Goal: Information Seeking & Learning: Learn about a topic

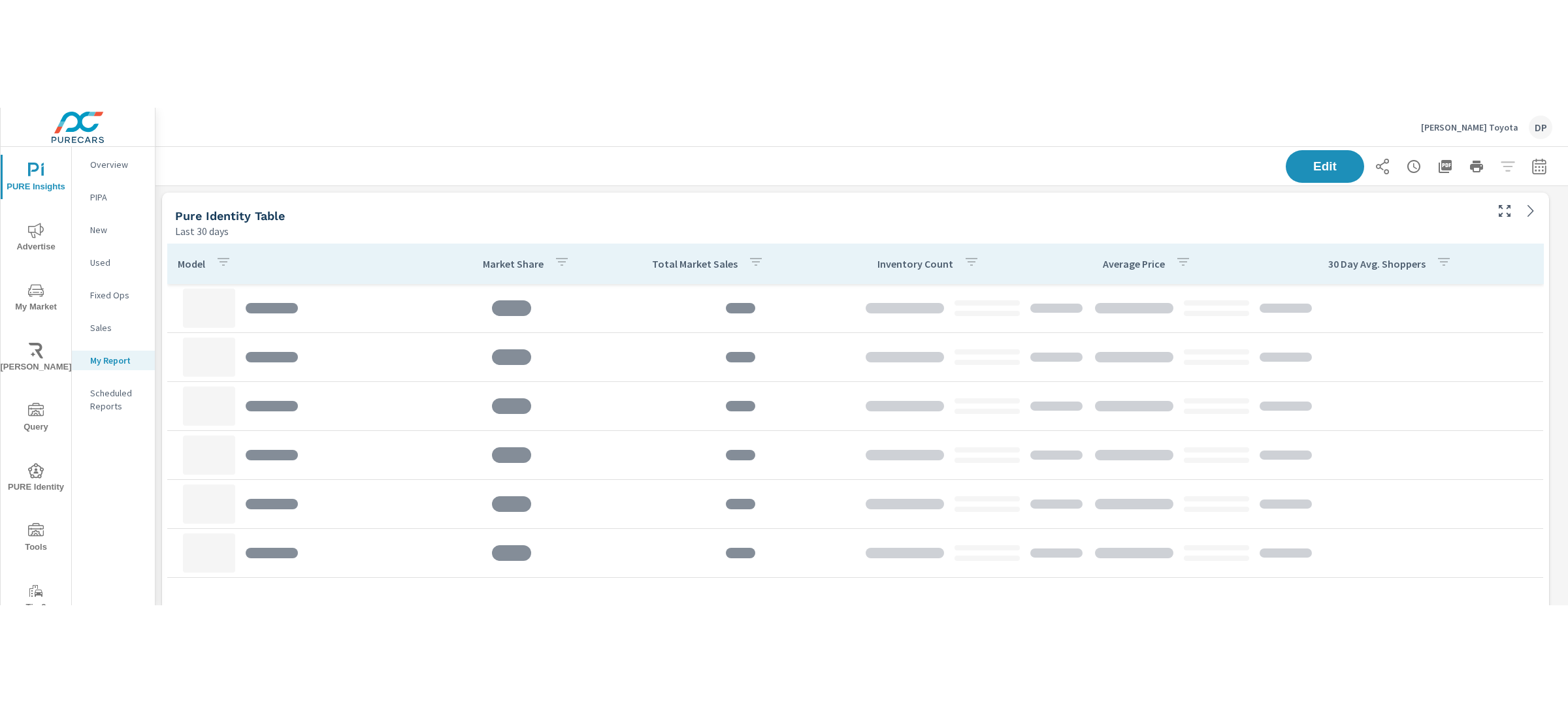
scroll to position [1083, 1425]
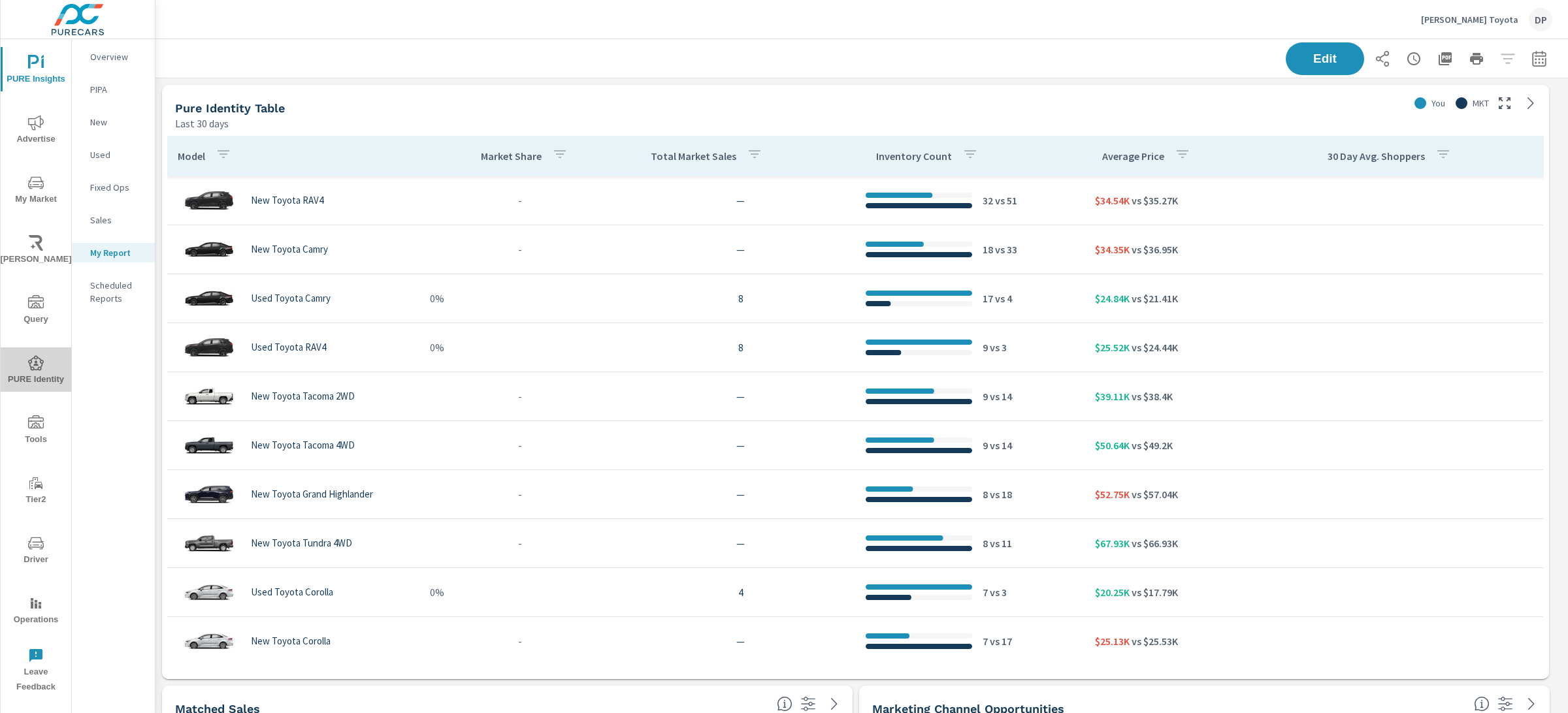
click at [32, 372] on span "PURE Identity" at bounding box center [36, 371] width 63 height 32
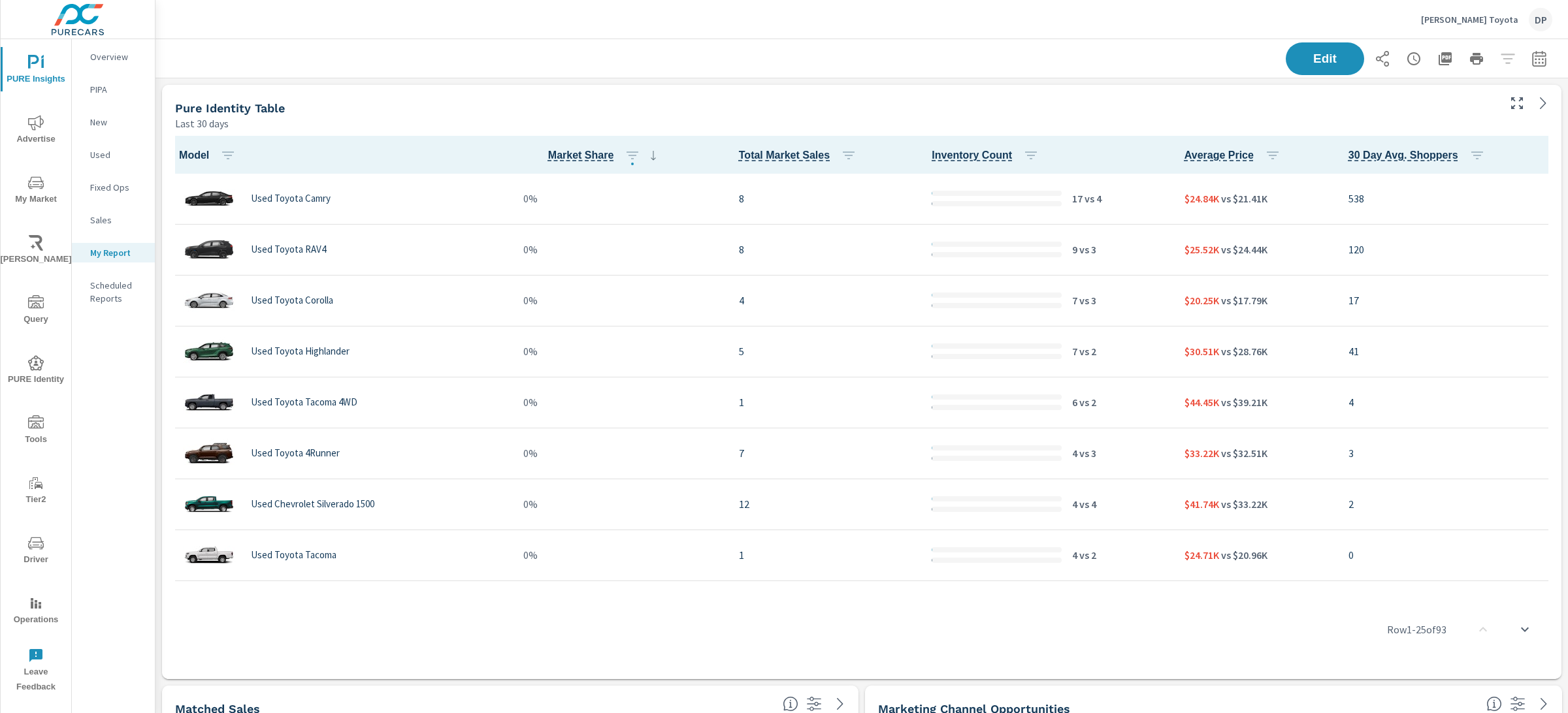
scroll to position [1, 0]
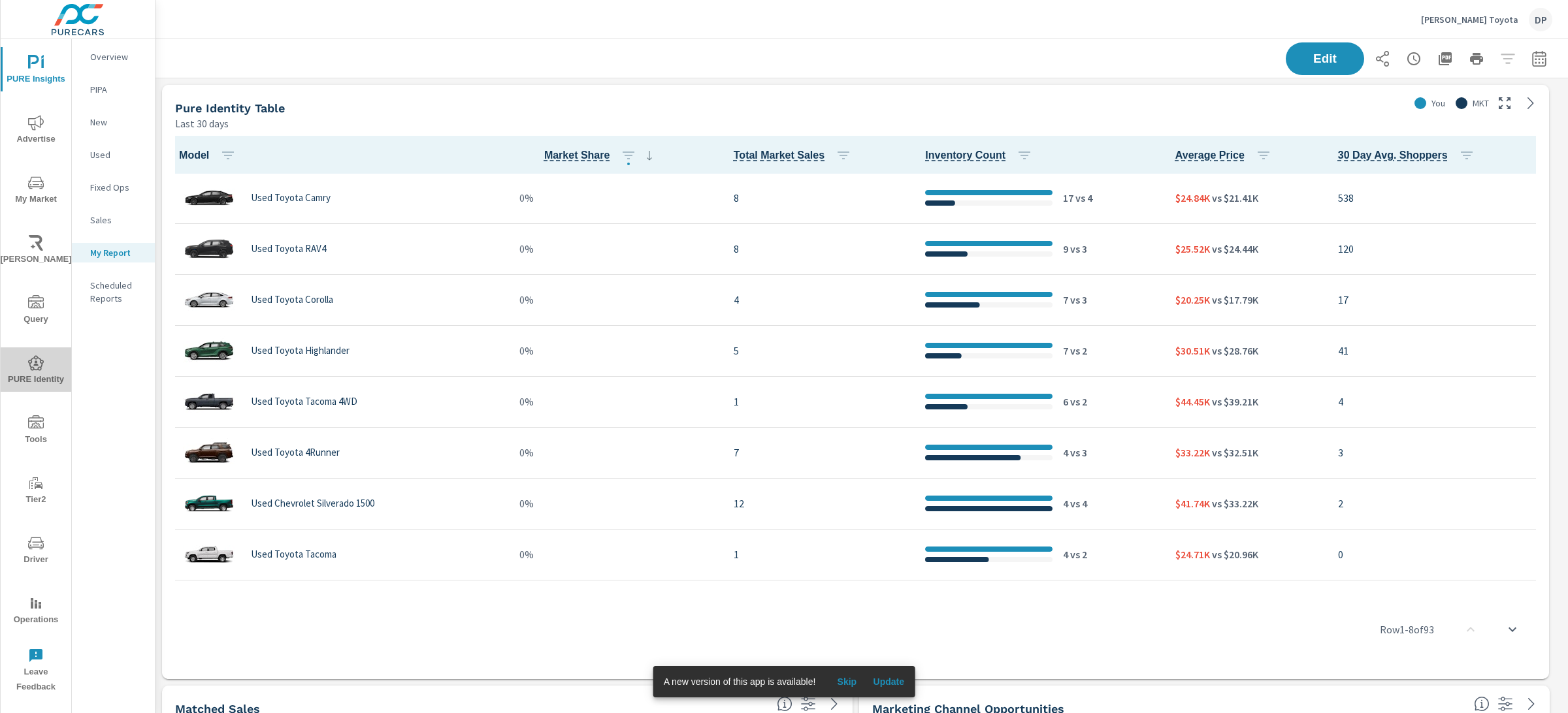
click at [53, 367] on span "PURE Identity" at bounding box center [36, 371] width 63 height 32
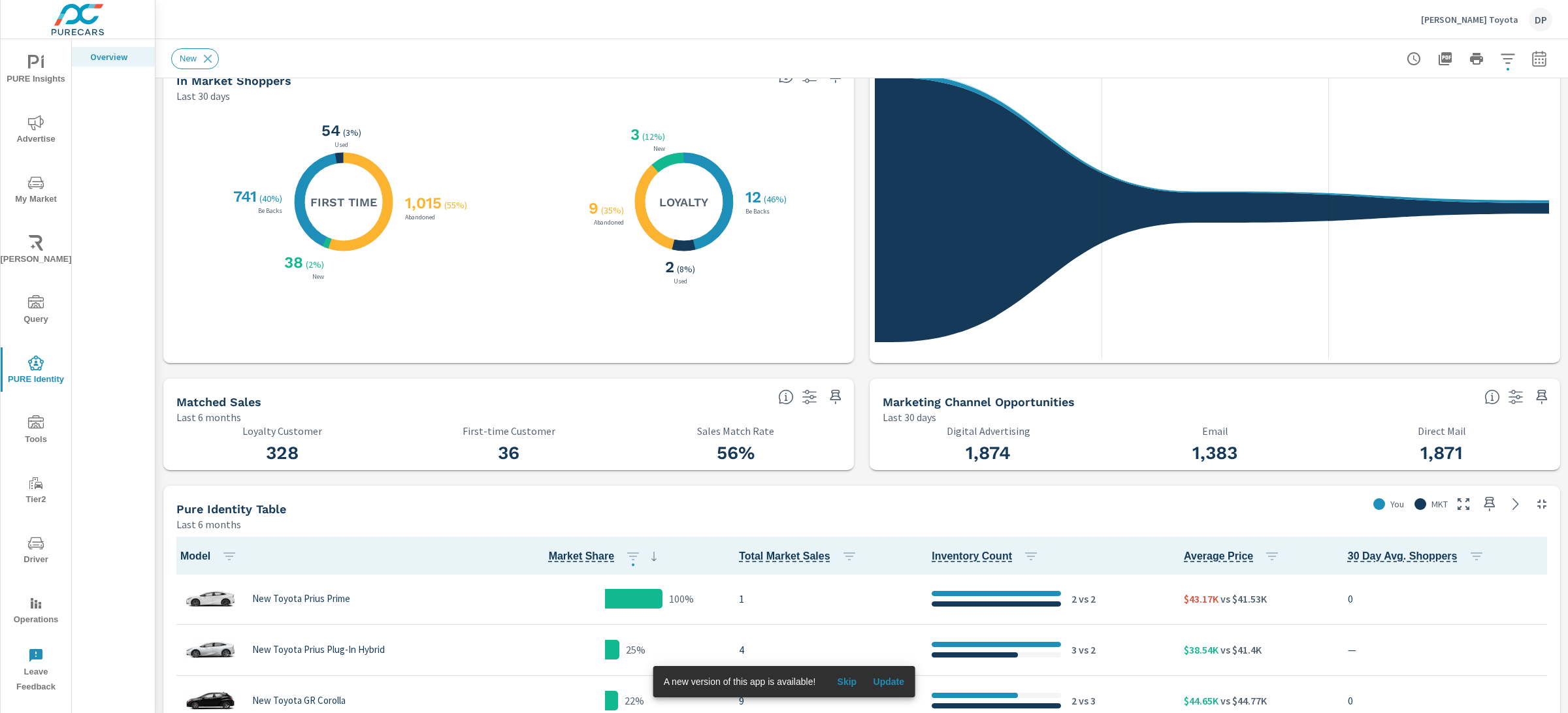
scroll to position [484, 0]
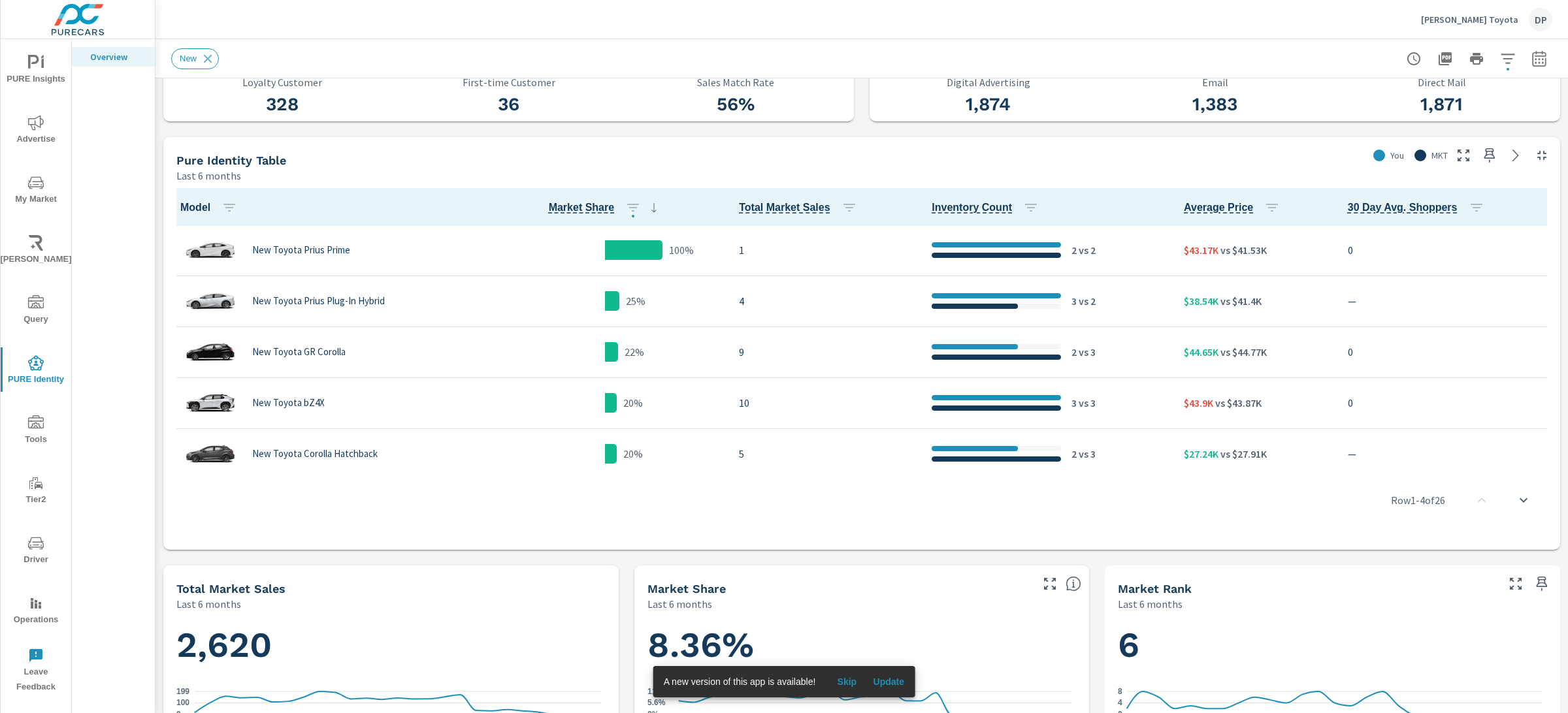
click at [46, 81] on span "PURE Insights" at bounding box center [36, 71] width 63 height 32
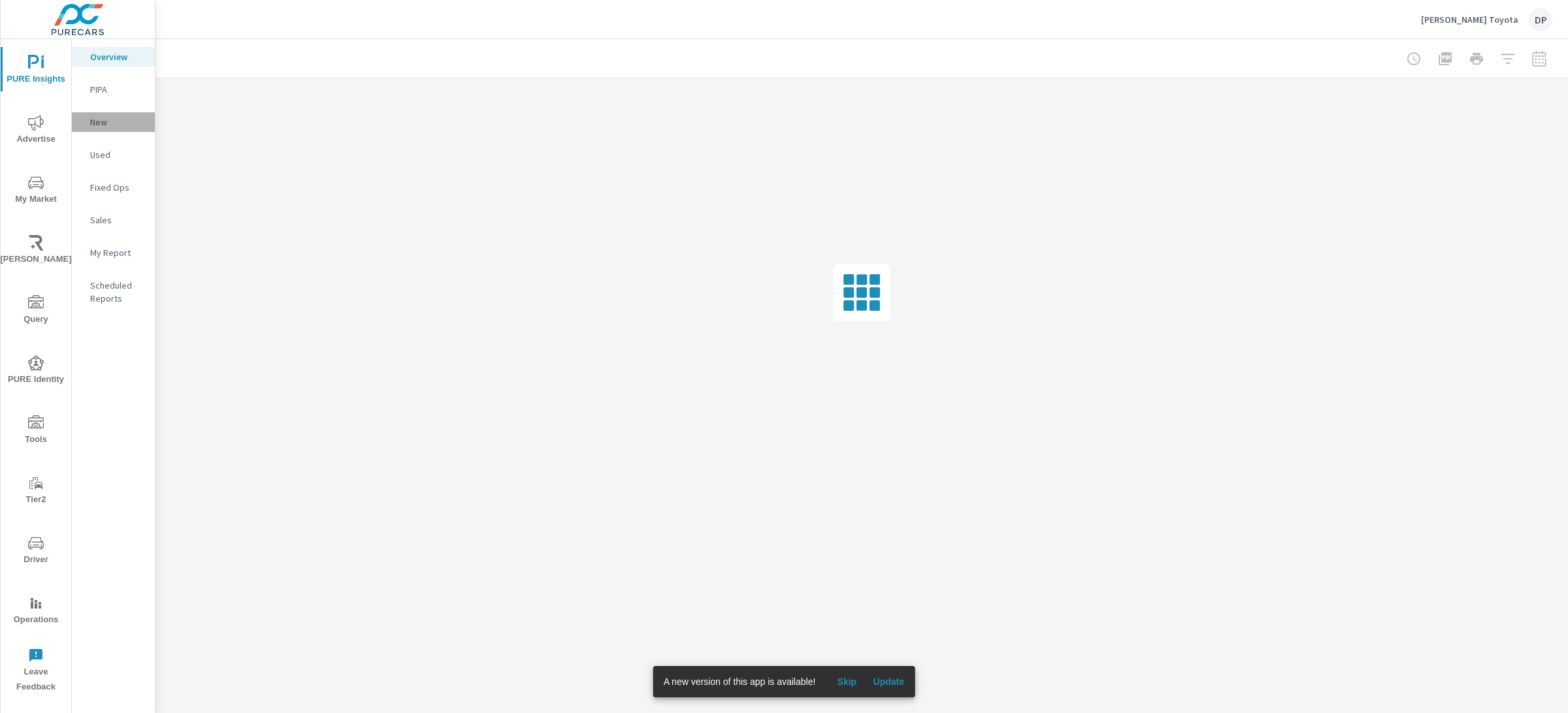
click at [127, 129] on div "New" at bounding box center [113, 122] width 83 height 20
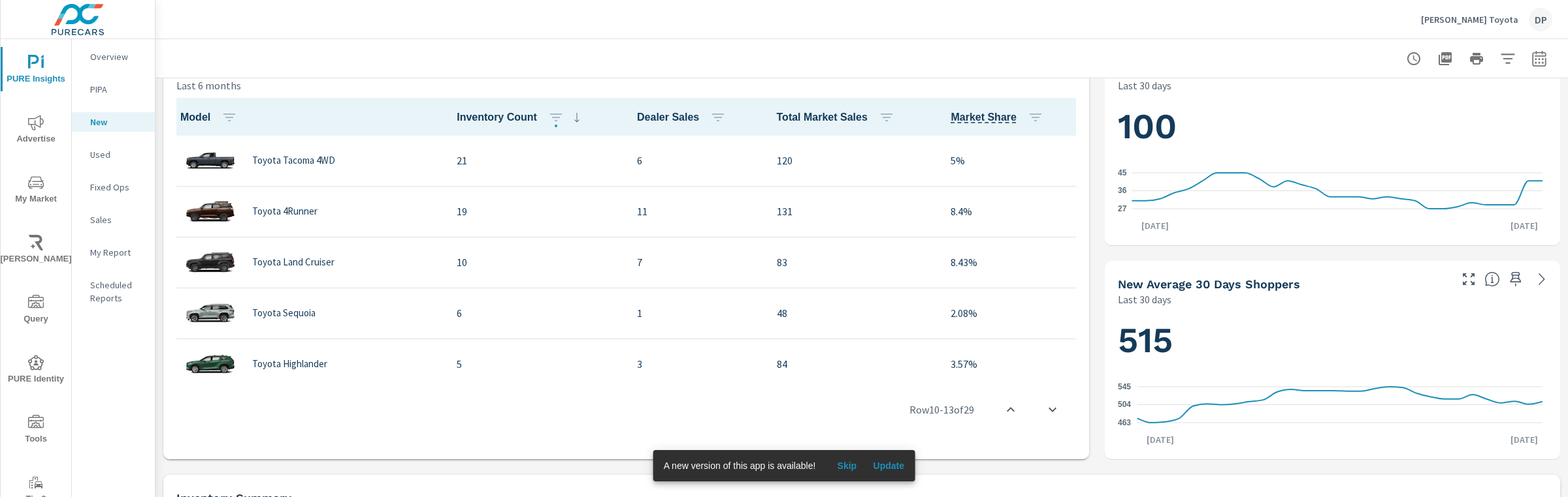
scroll to position [468, 0]
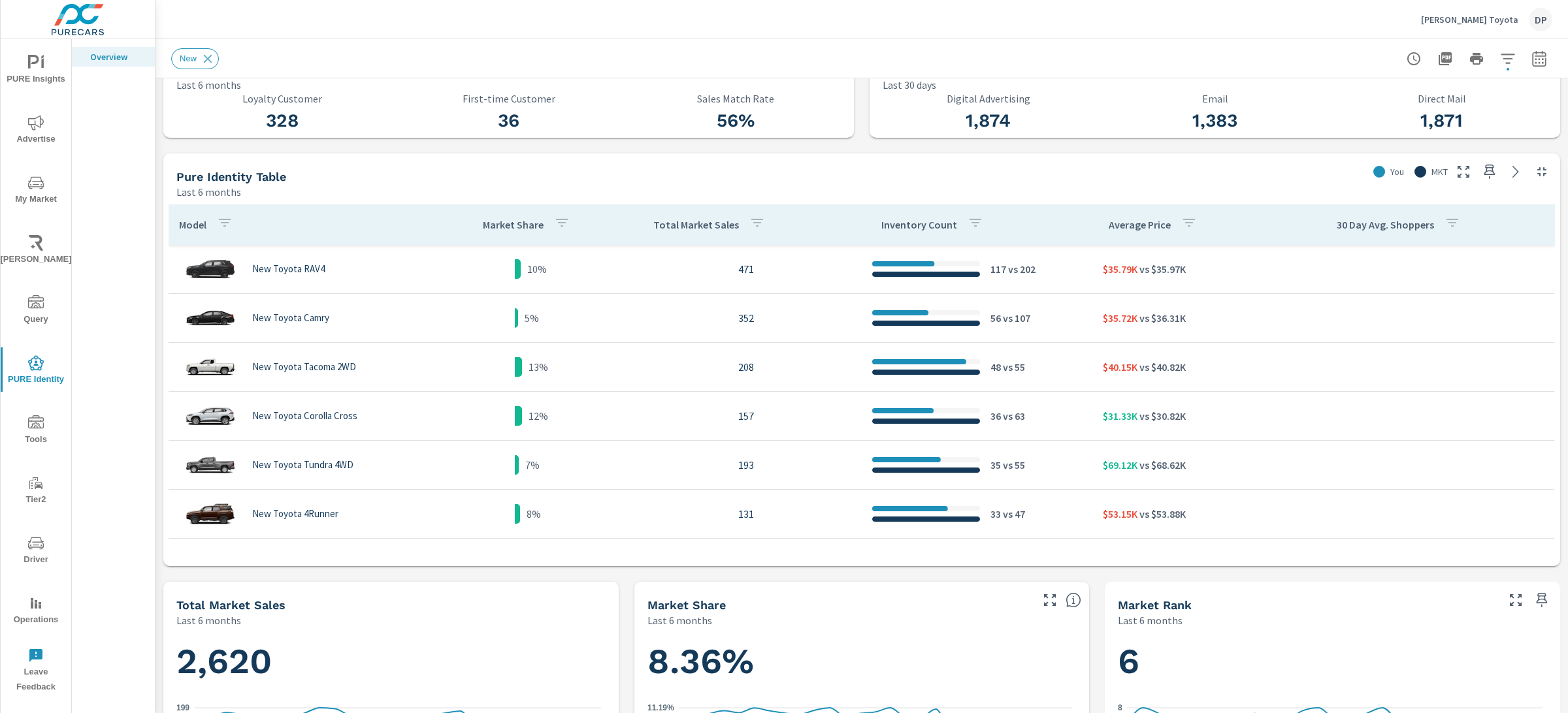
scroll to position [466, 0]
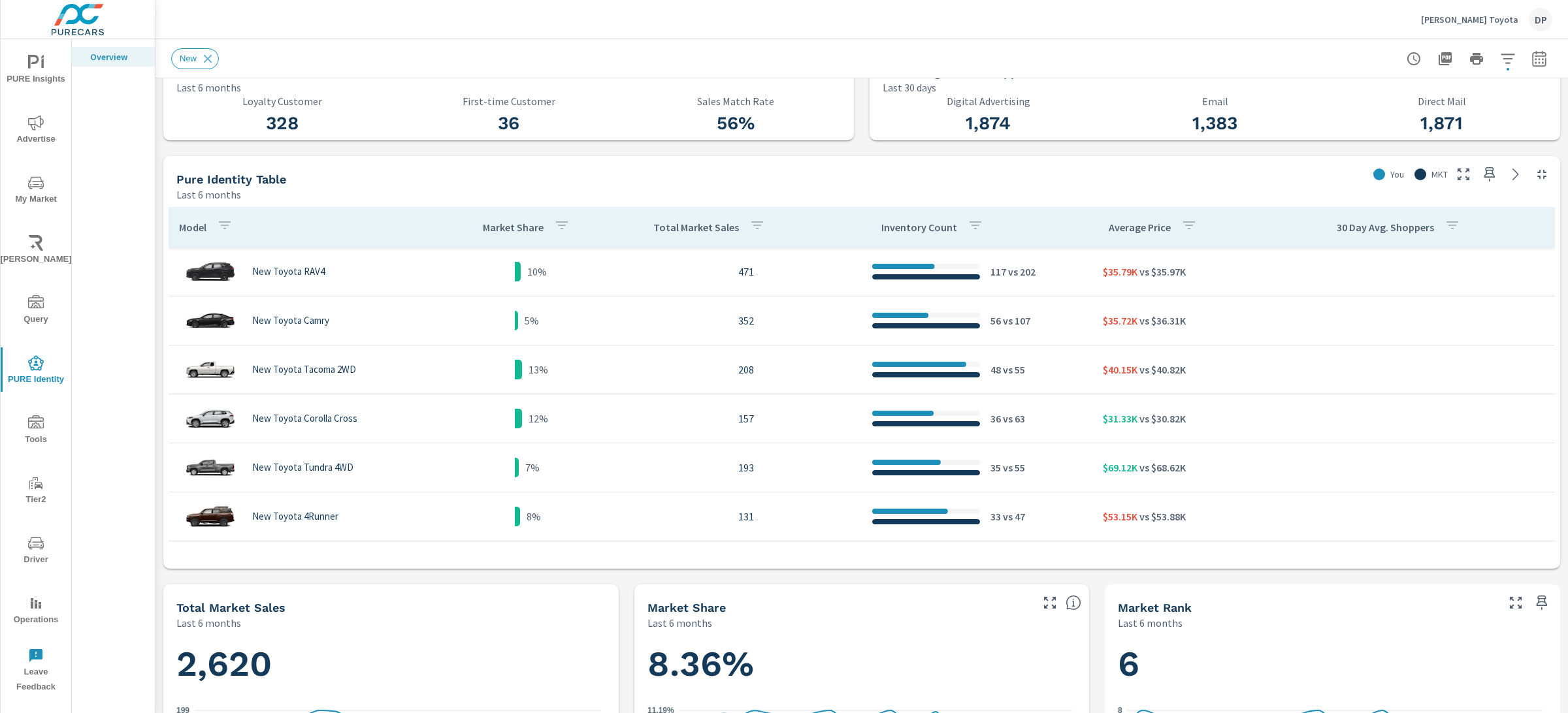
click at [514, 238] on div "Market Share" at bounding box center [529, 227] width 92 height 30
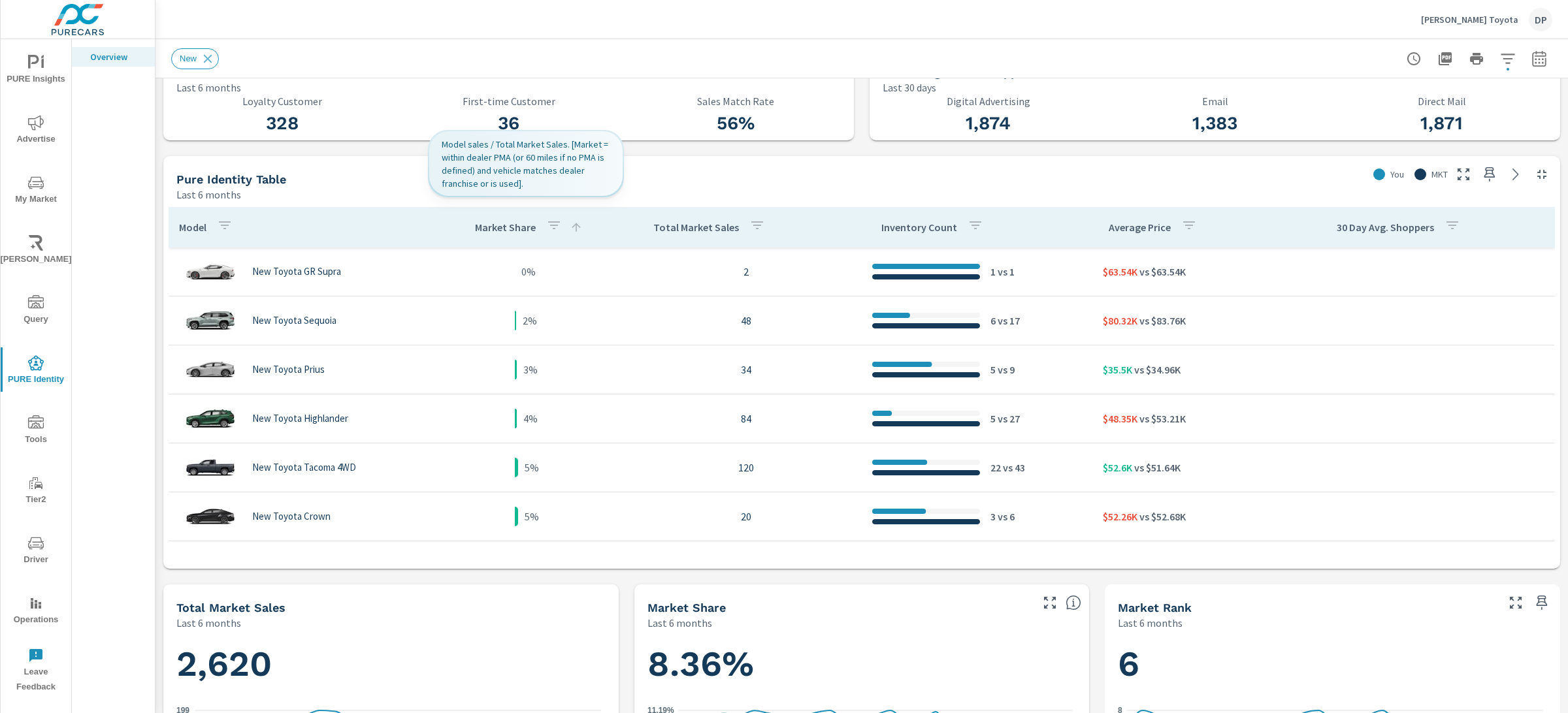
click at [508, 234] on div "Market Share" at bounding box center [528, 227] width 108 height 30
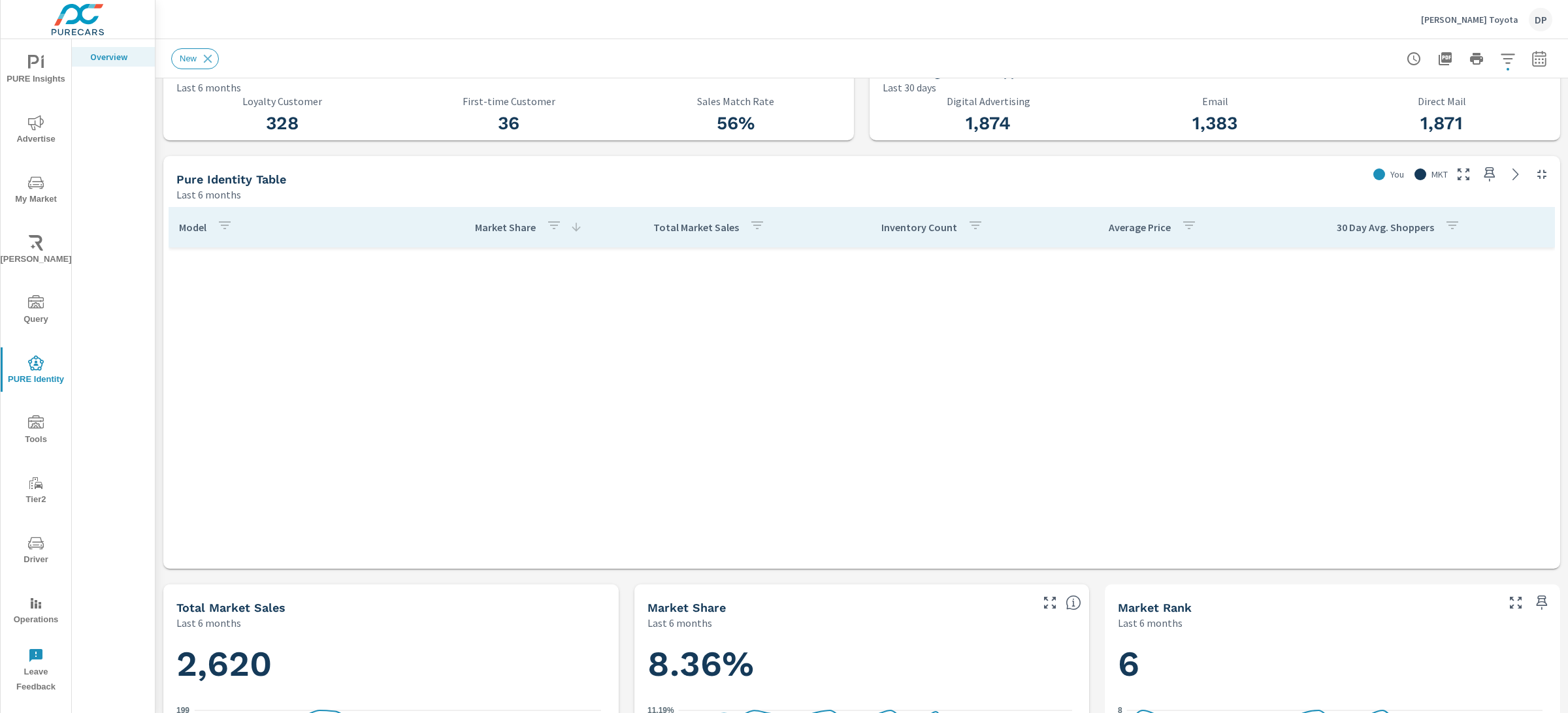
scroll to position [675, 0]
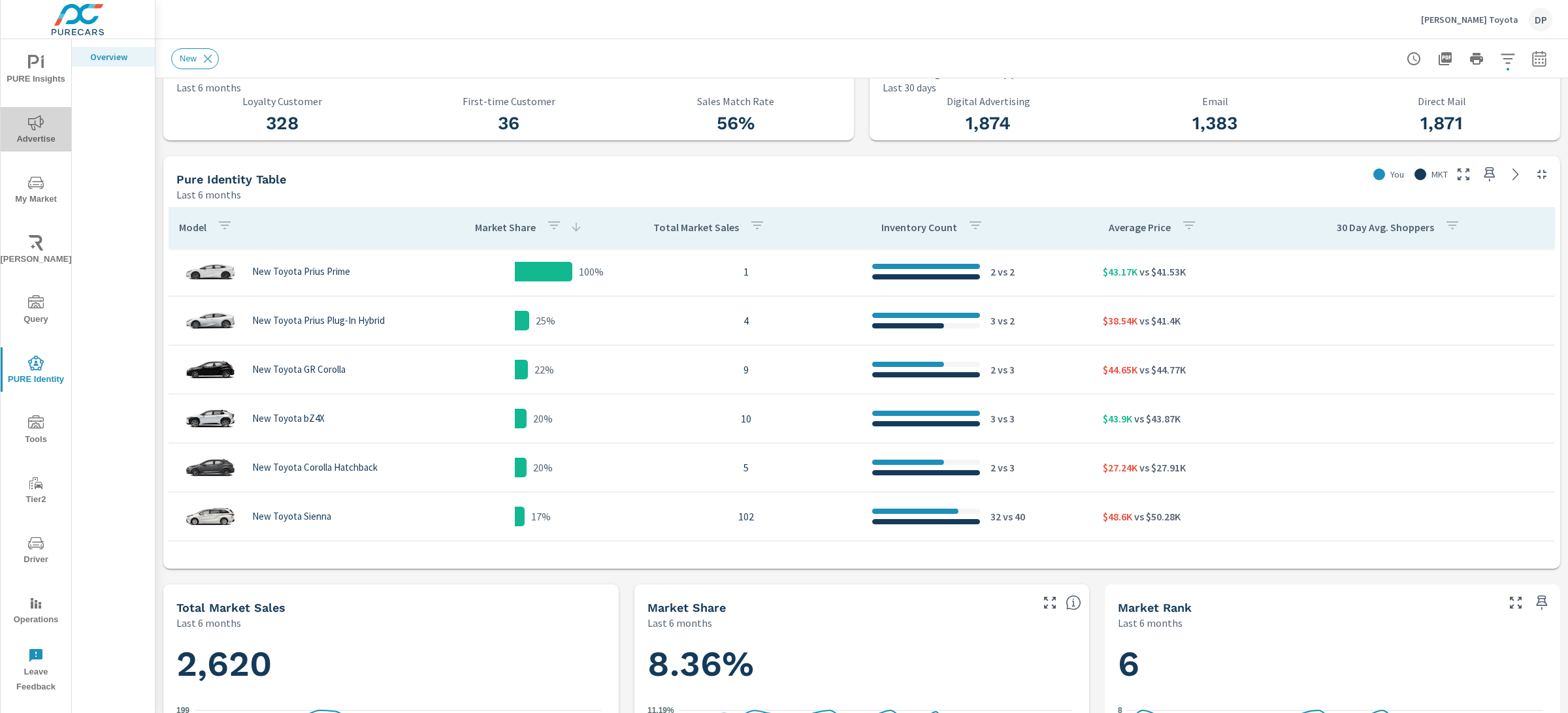
click at [48, 125] on span "Advertise" at bounding box center [36, 131] width 63 height 32
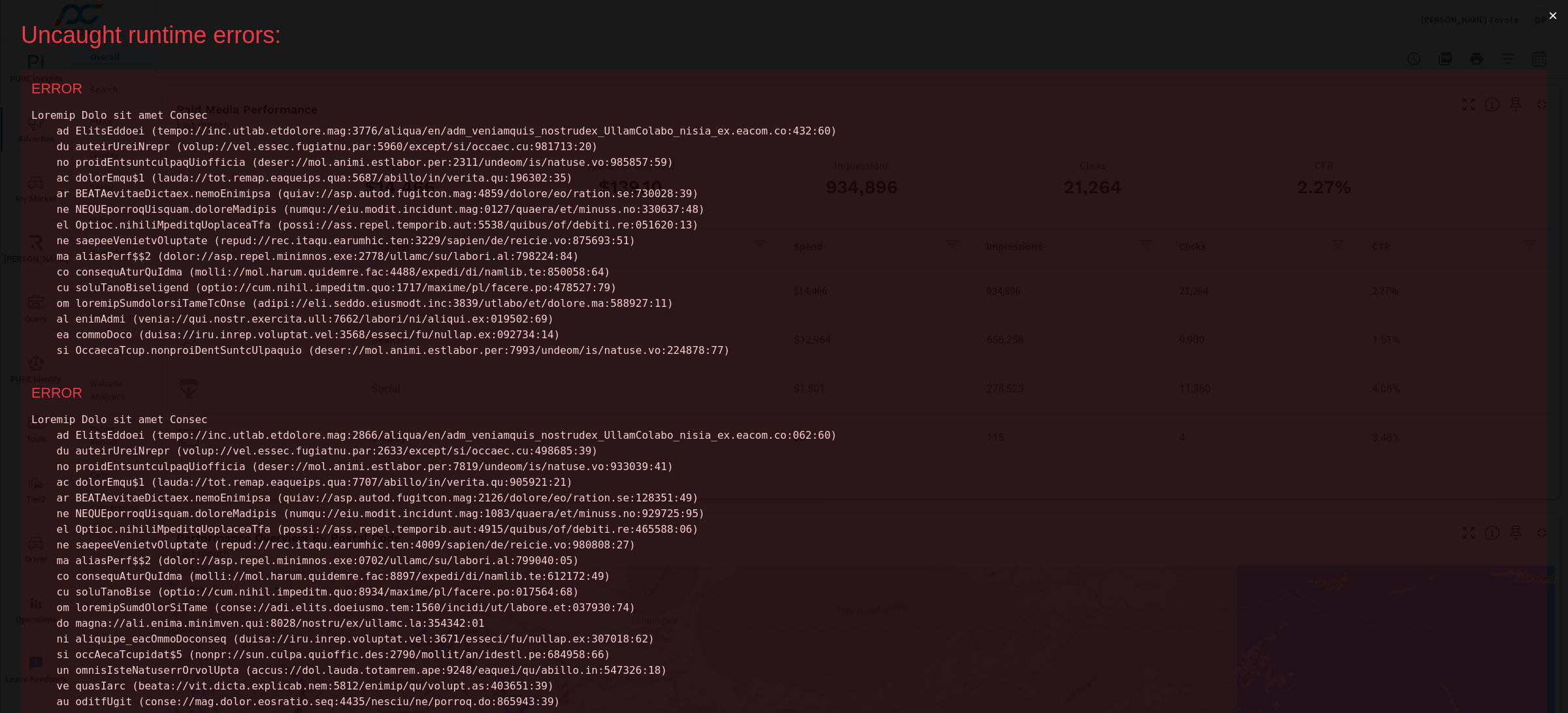
click at [1537, 14] on button "×" at bounding box center [1552, 15] width 30 height 31
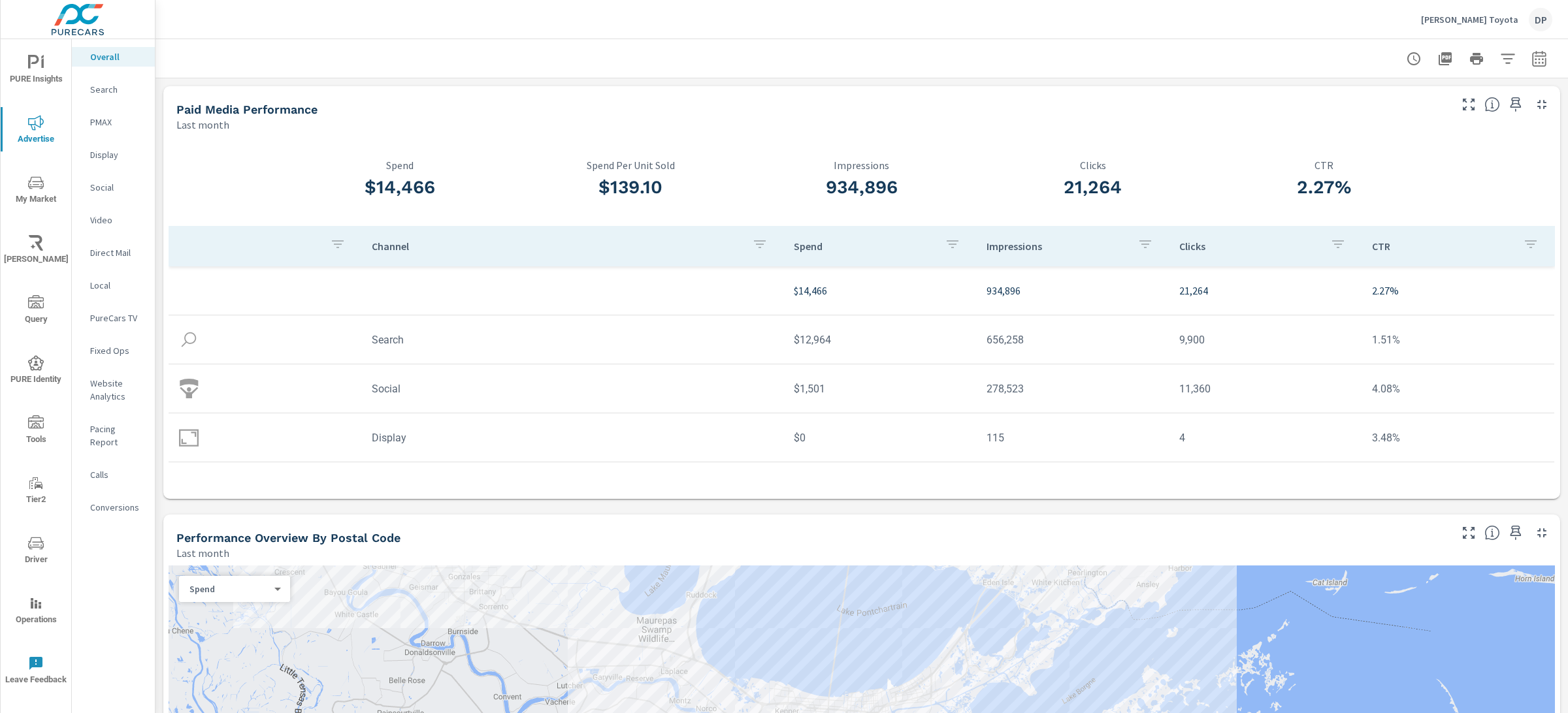
click at [47, 70] on span "PURE Insights" at bounding box center [36, 71] width 63 height 32
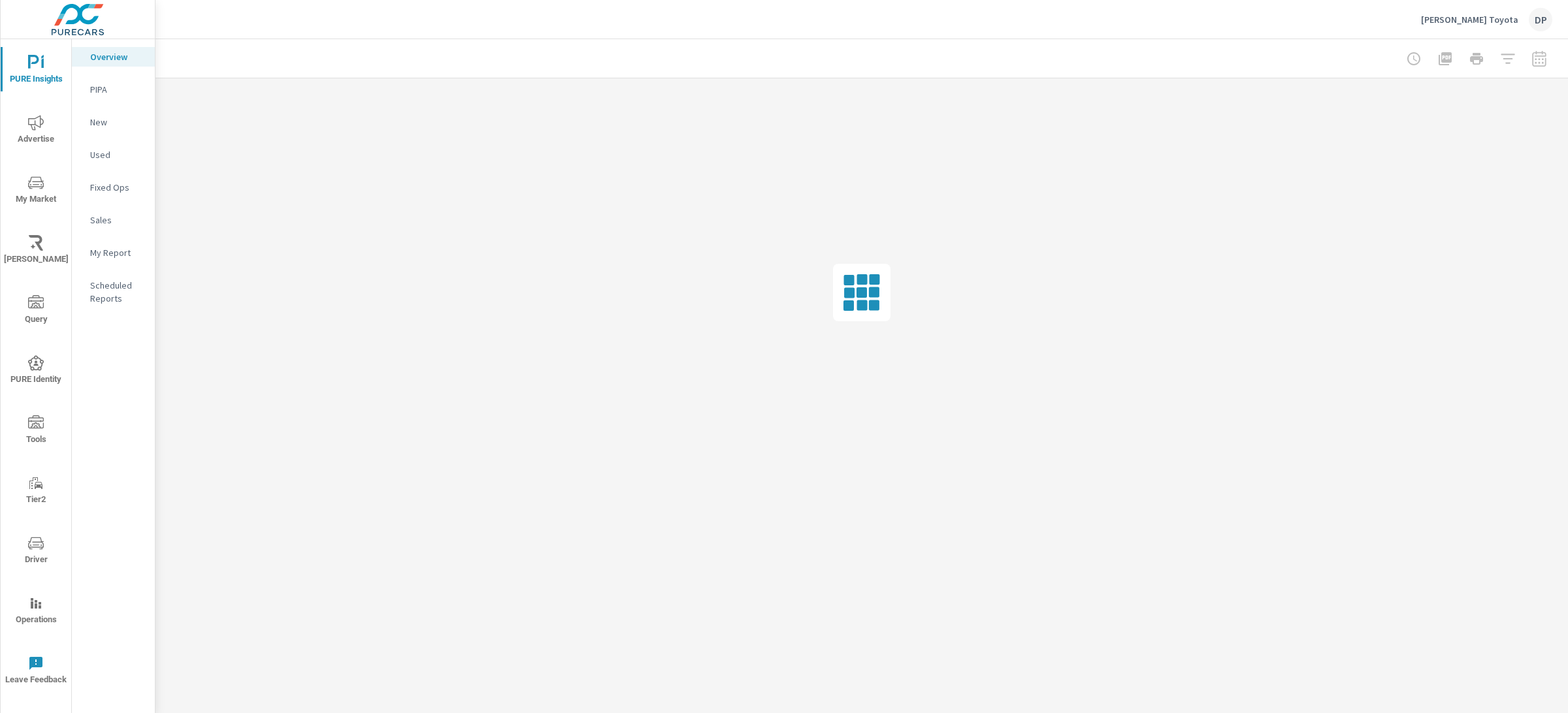
click at [103, 123] on p "New" at bounding box center [117, 122] width 54 height 13
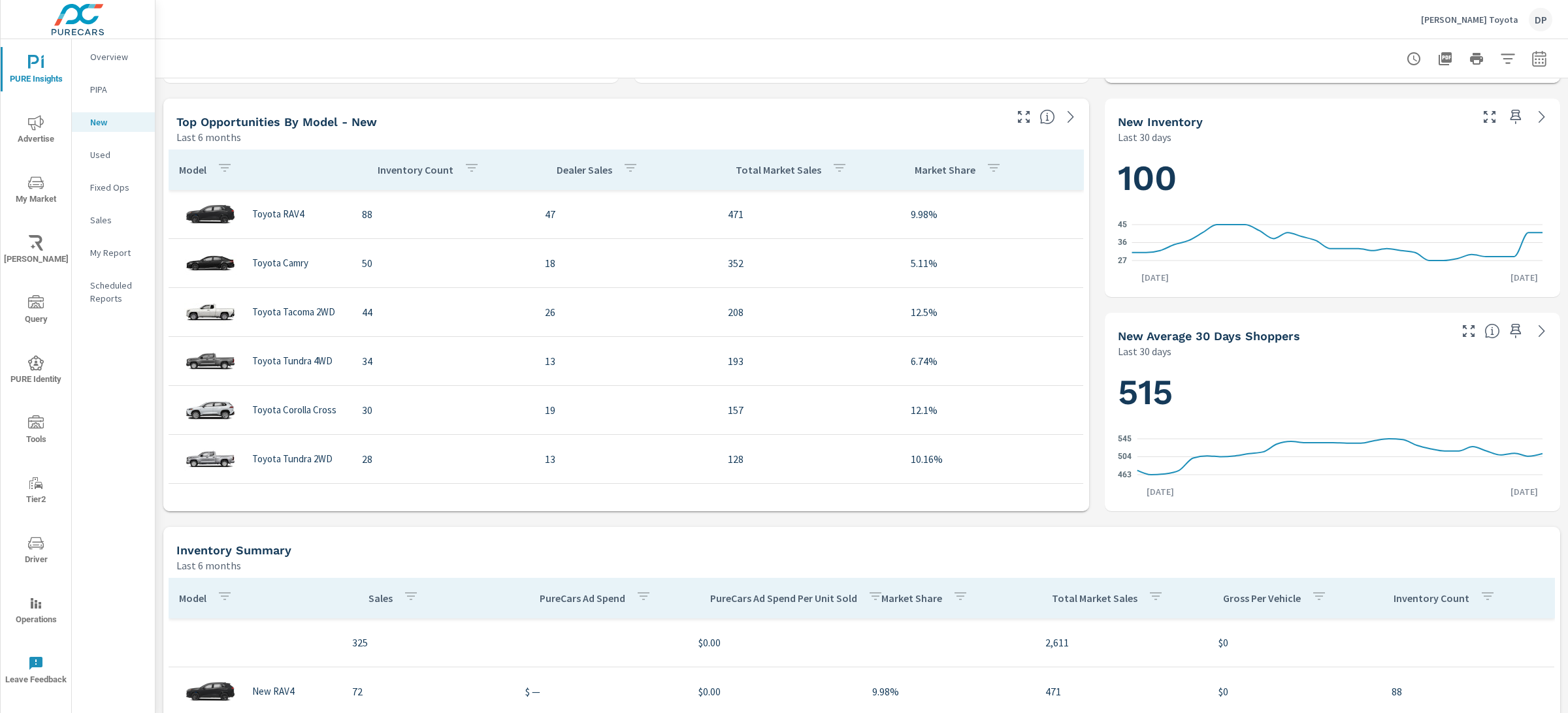
scroll to position [457, 0]
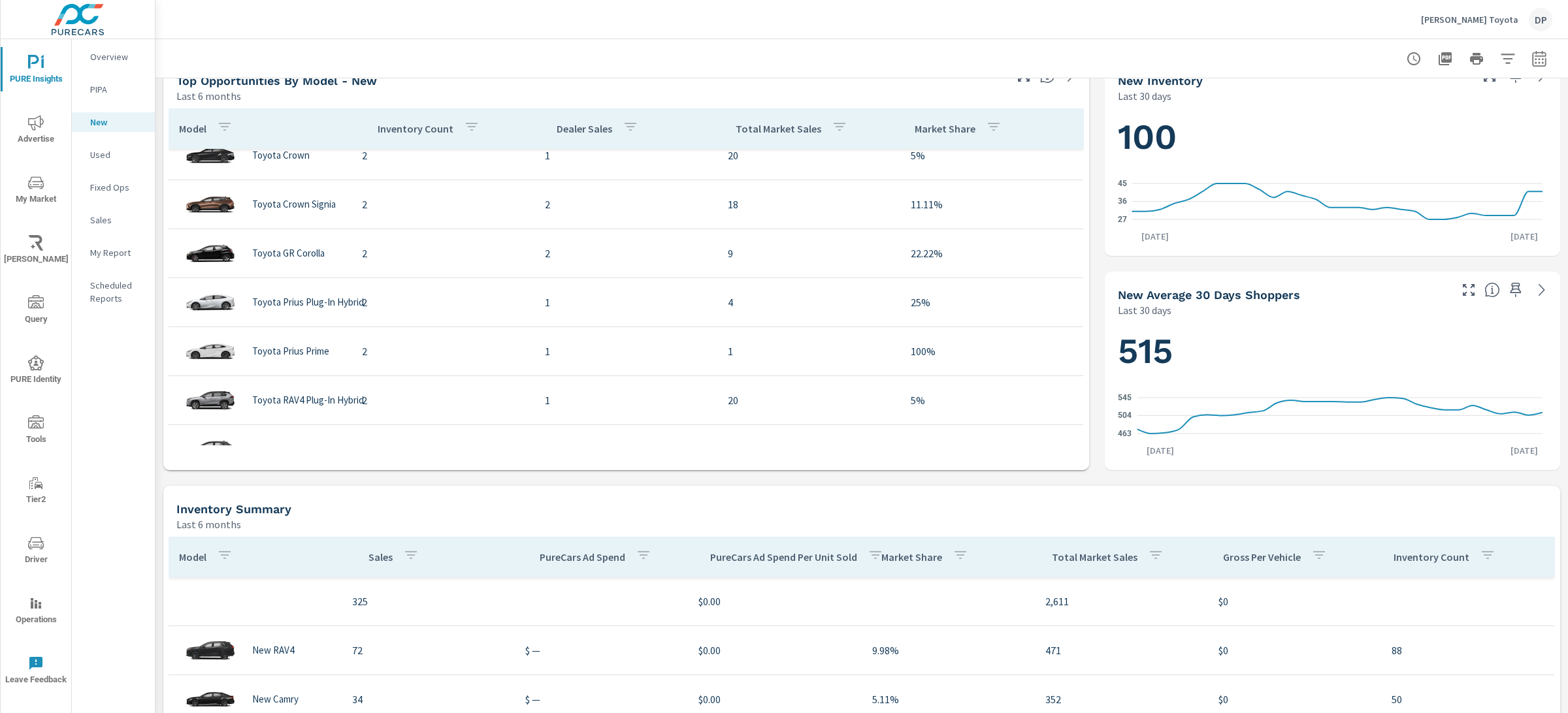
scroll to position [710, 0]
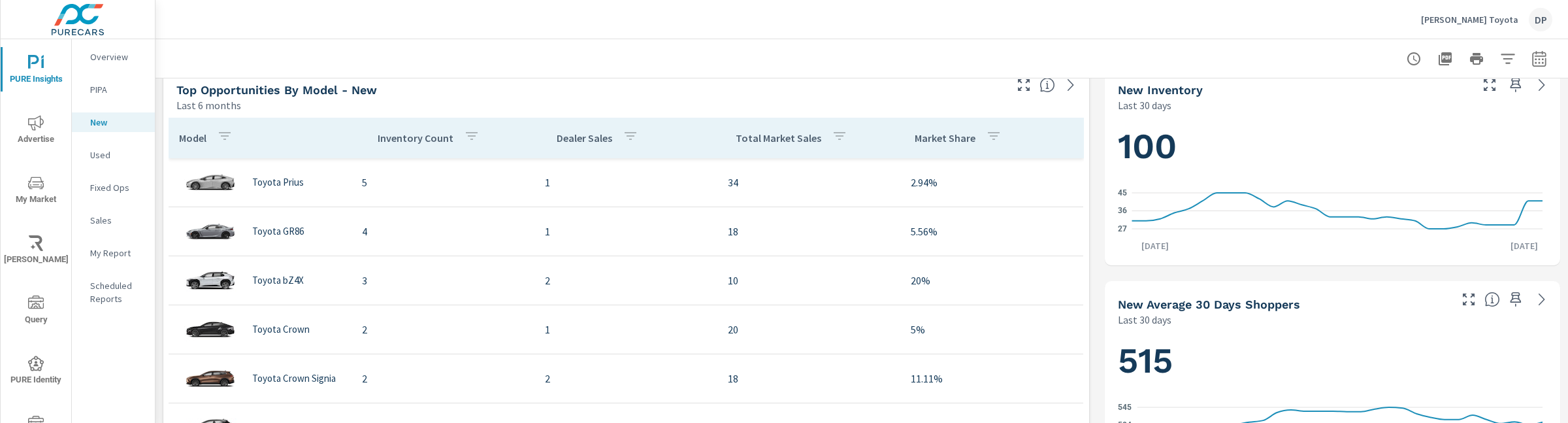
scroll to position [383, 0]
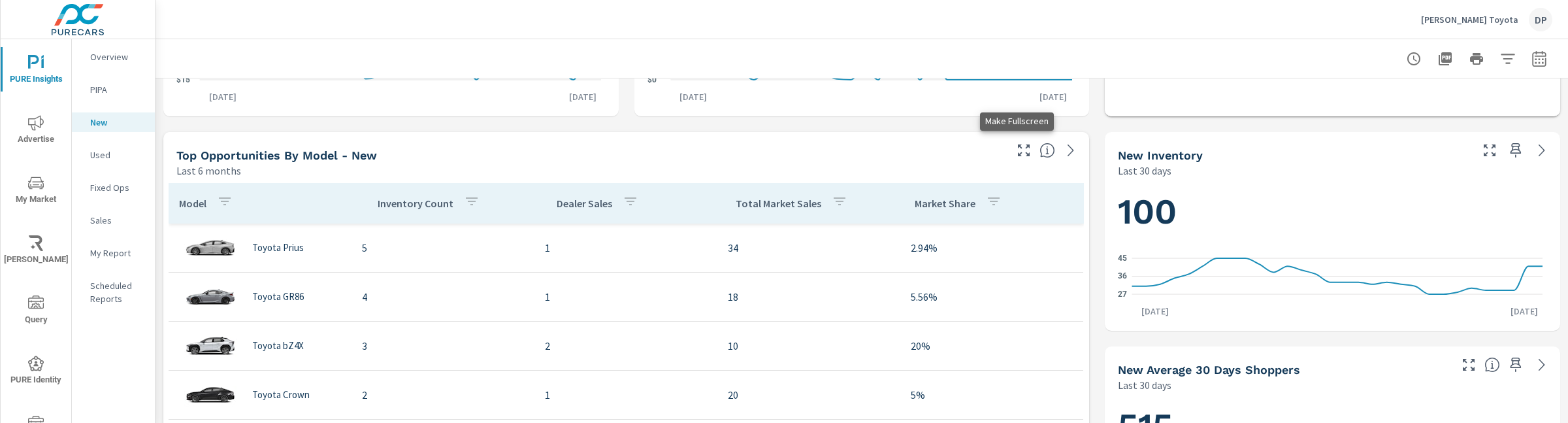
click at [1018, 154] on icon "button" at bounding box center [1023, 150] width 15 height 15
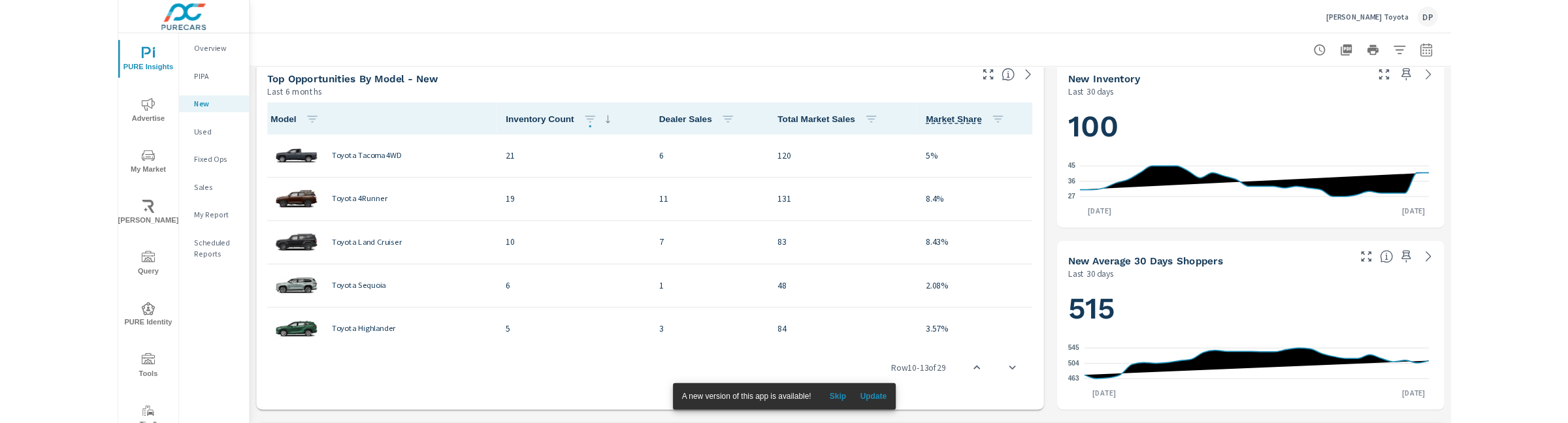
scroll to position [1, 0]
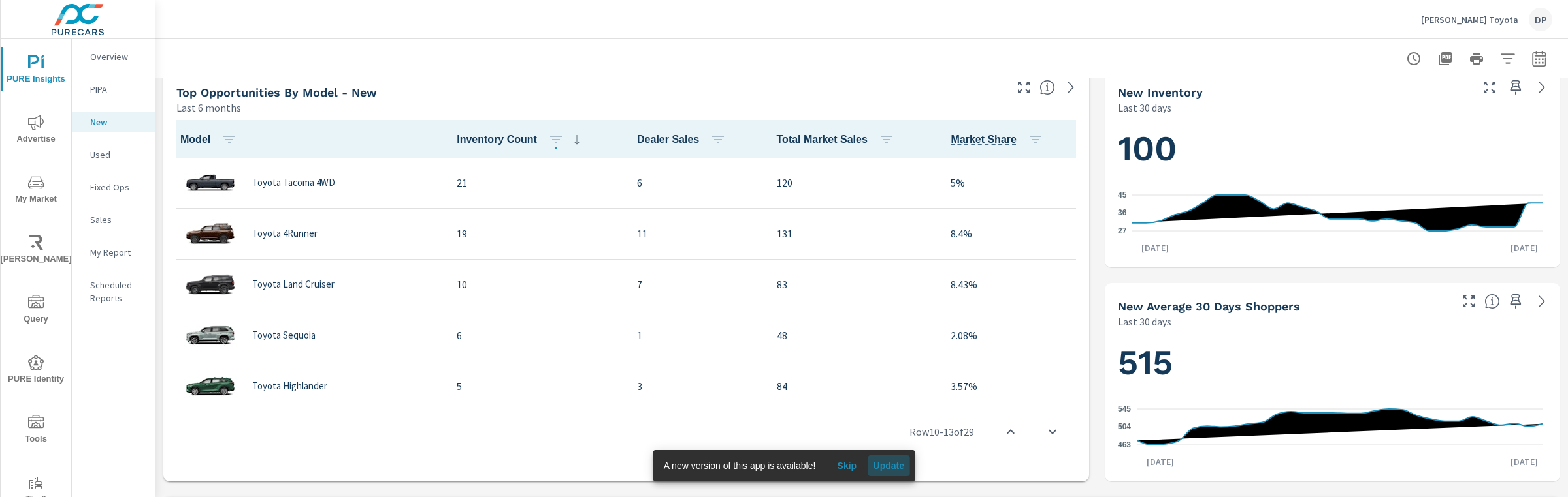
click at [883, 466] on span "Update" at bounding box center [888, 466] width 31 height 12
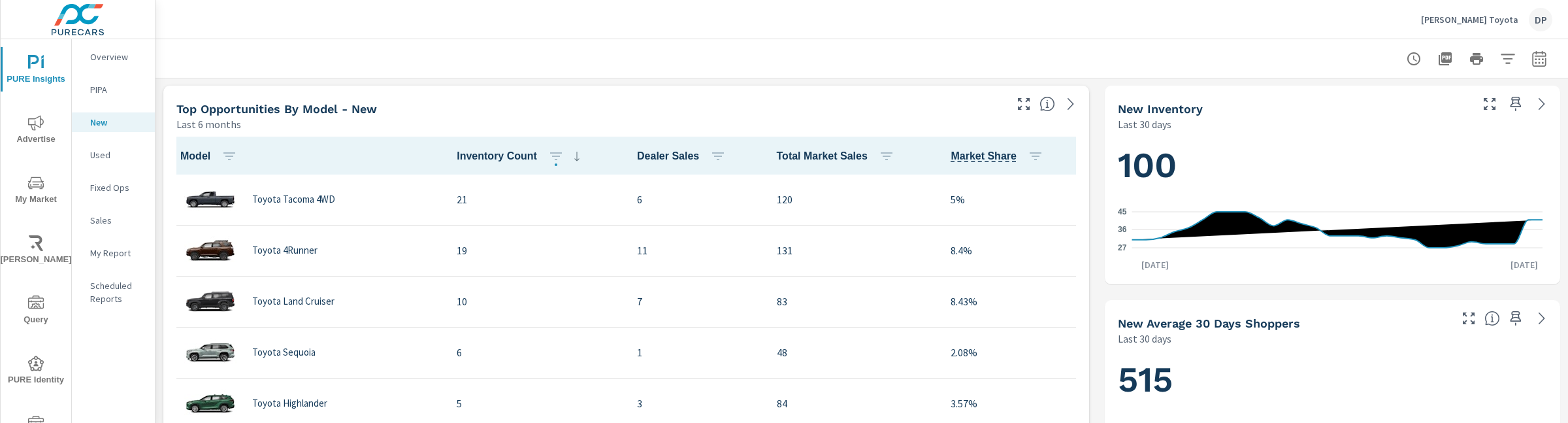
scroll to position [314, 0]
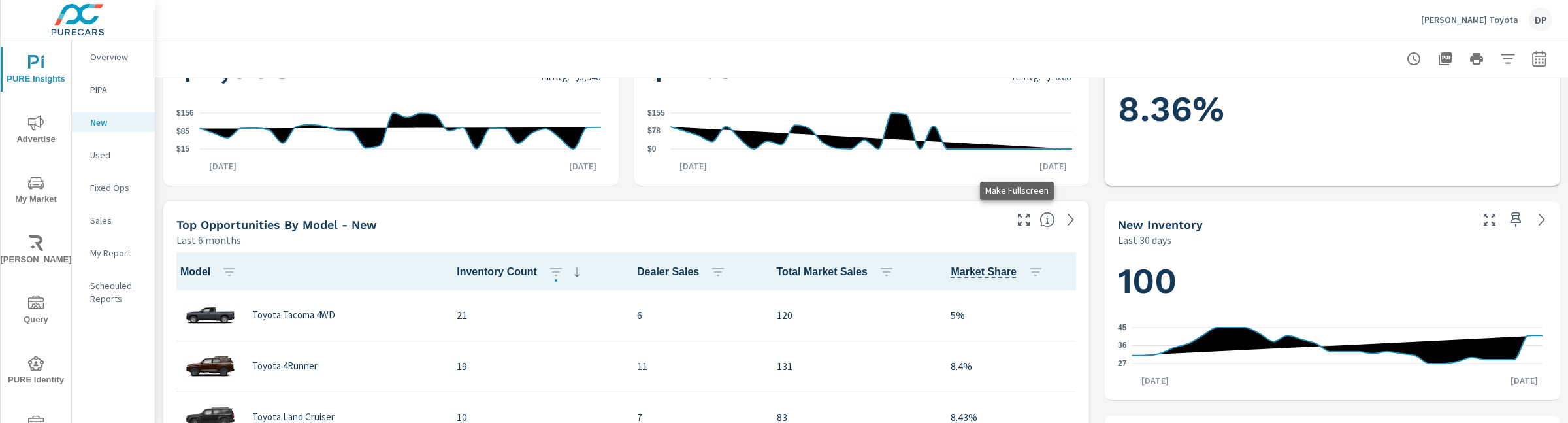
click at [1016, 216] on icon "button" at bounding box center [1023, 220] width 15 height 15
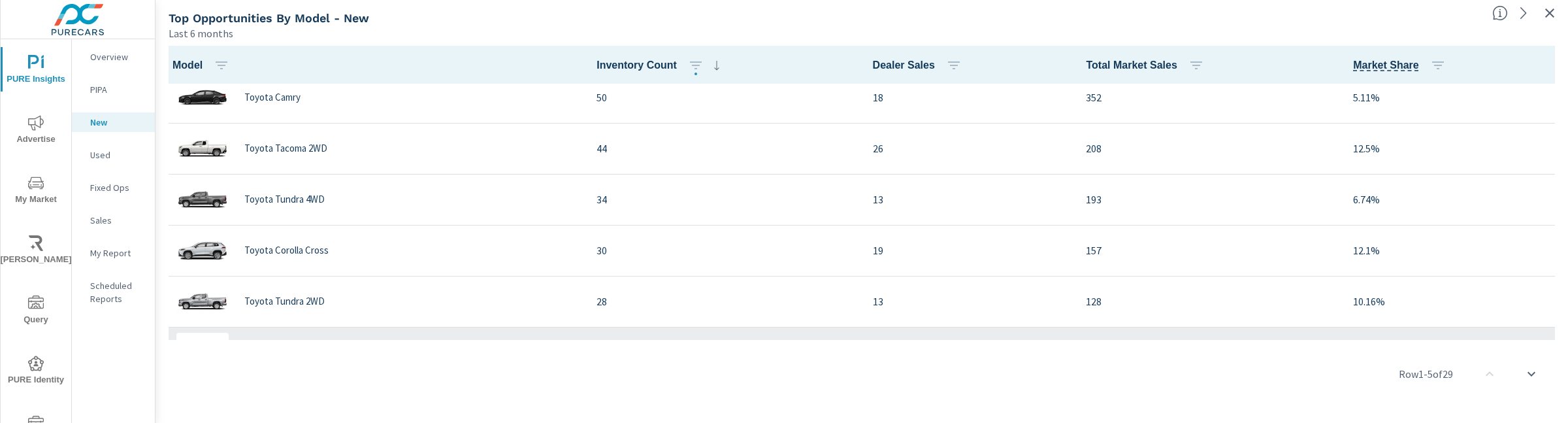
scroll to position [293, 0]
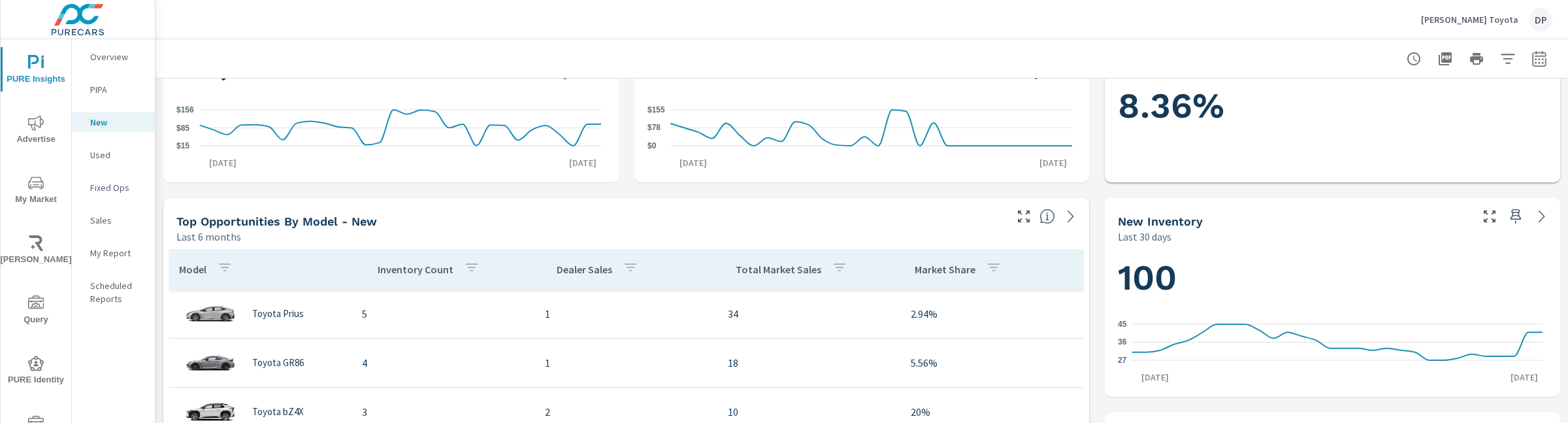
scroll to position [318, 0]
click at [1015, 213] on icon "button" at bounding box center [1023, 215] width 15 height 15
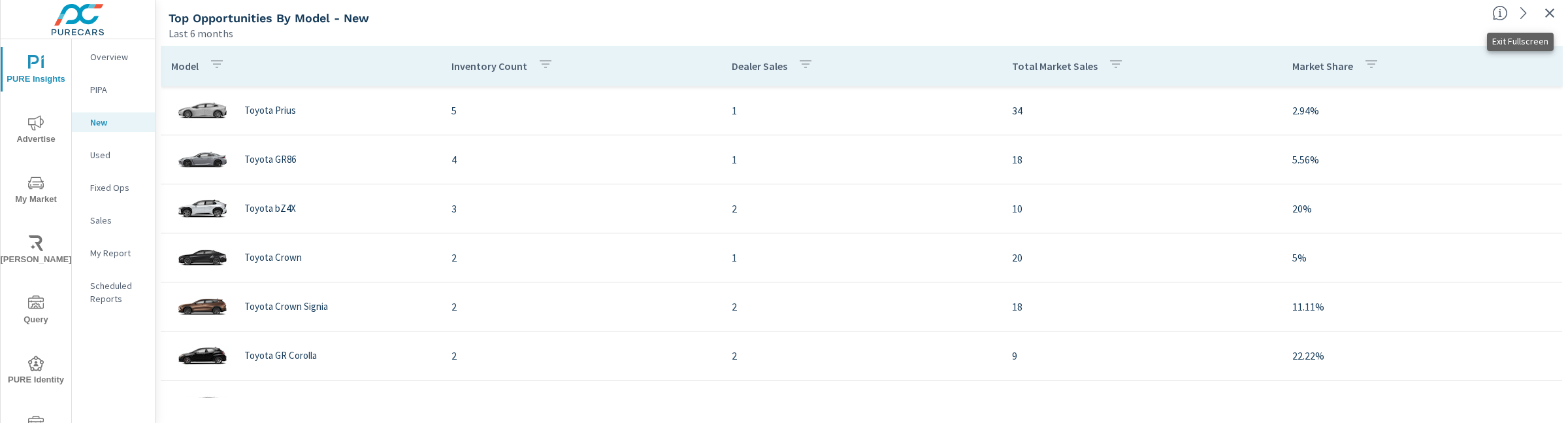
click at [1548, 14] on icon "button" at bounding box center [1549, 13] width 15 height 15
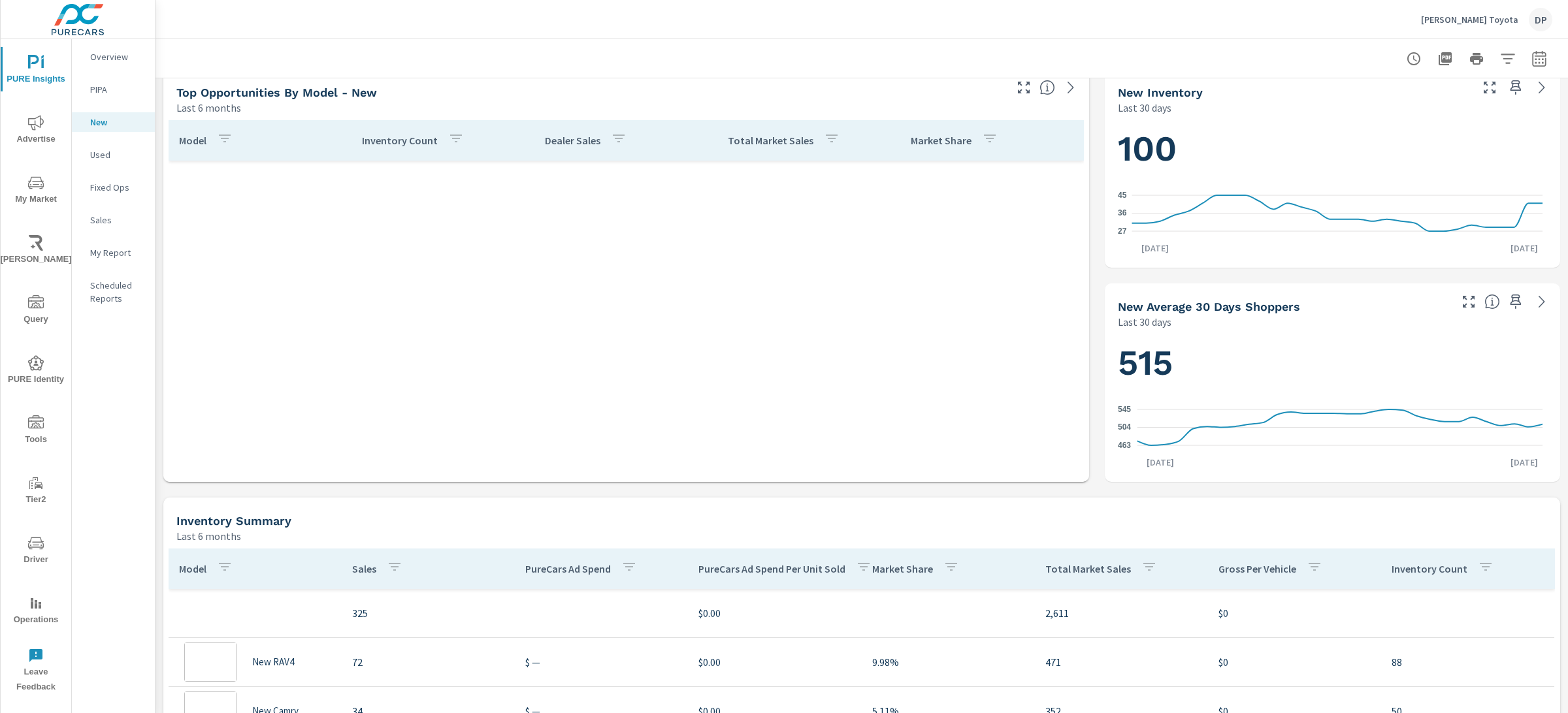
scroll to position [686, 0]
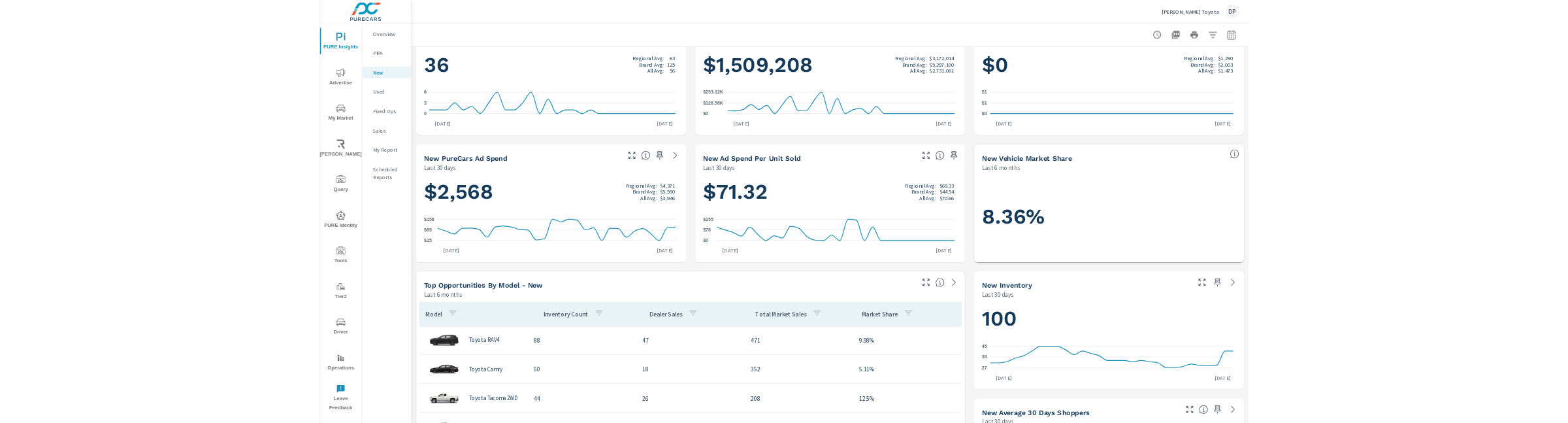
scroll to position [278, 0]
